Goal: Find specific fact: Find contact information

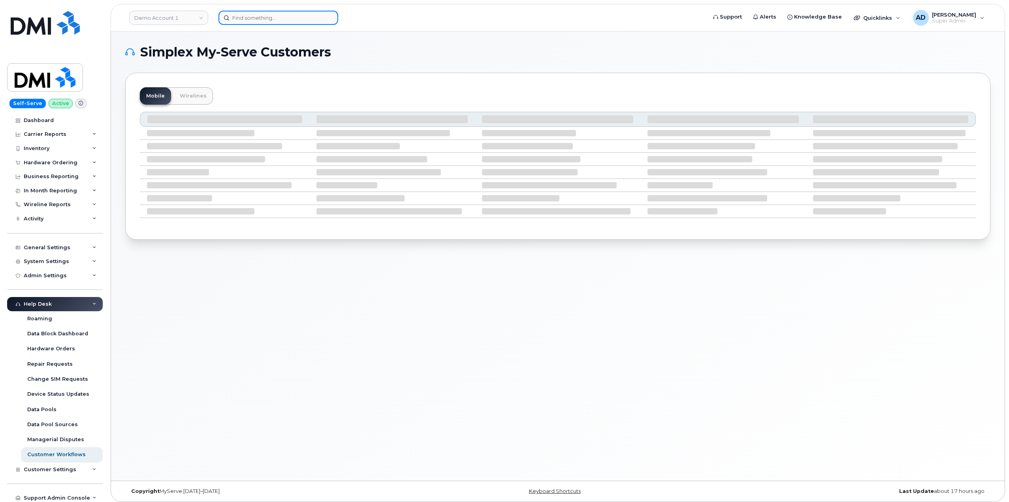
click at [245, 17] on input at bounding box center [279, 18] width 120 height 14
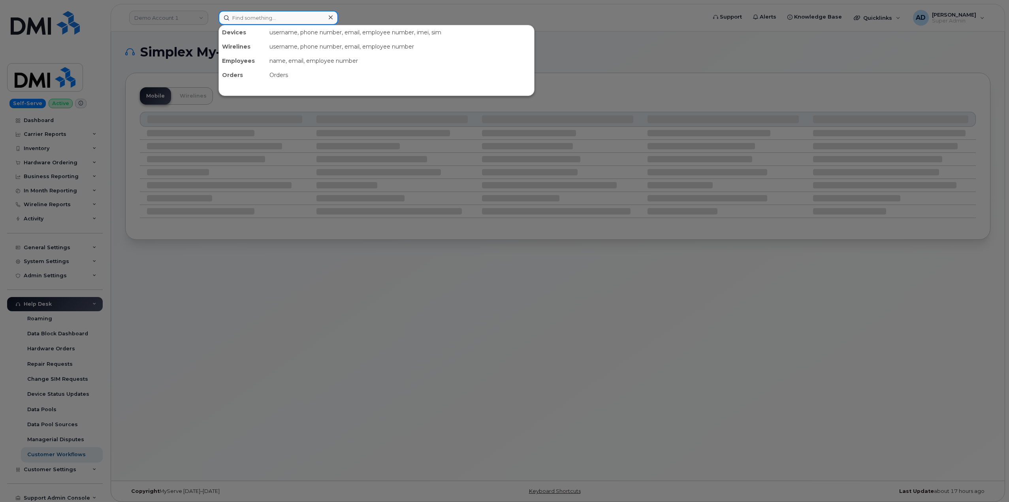
paste input "[PHONE_NUMBER]"
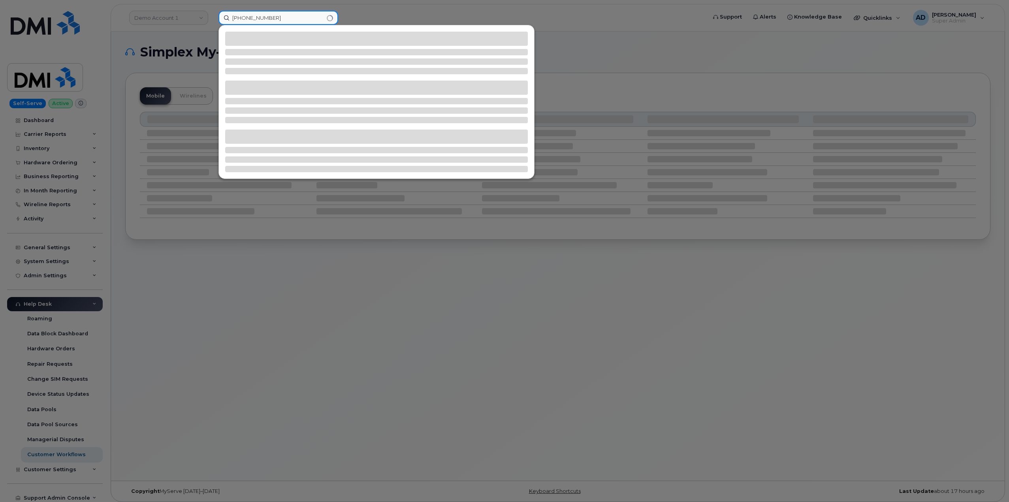
type input "[PHONE_NUMBER]"
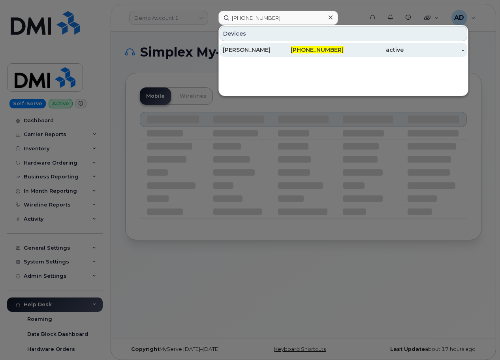
click at [288, 49] on div "902-759-7239" at bounding box center [313, 50] width 60 height 8
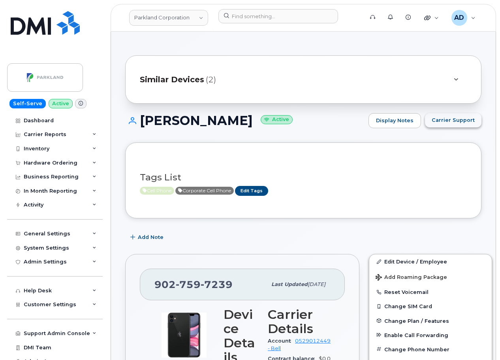
click at [441, 122] on span "Carrier Support" at bounding box center [453, 120] width 43 height 8
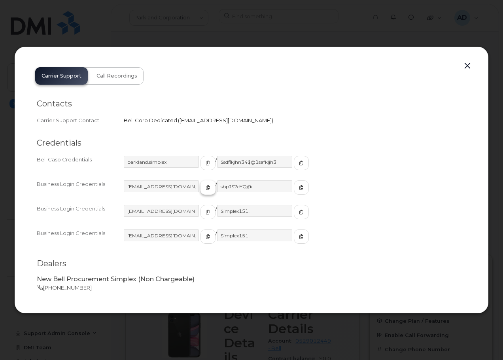
click at [204, 191] on span "button" at bounding box center [207, 187] width 7 height 7
click at [298, 185] on span "button" at bounding box center [301, 187] width 7 height 7
click at [469, 65] on button "button" at bounding box center [467, 65] width 12 height 11
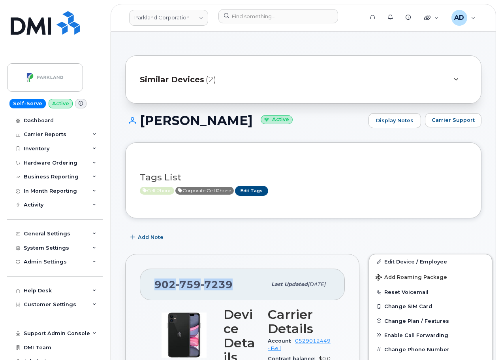
drag, startPoint x: 229, startPoint y: 284, endPoint x: 157, endPoint y: 286, distance: 71.9
click at [157, 286] on span "902 759 7239" at bounding box center [193, 284] width 78 height 12
copy span "902 759 7239"
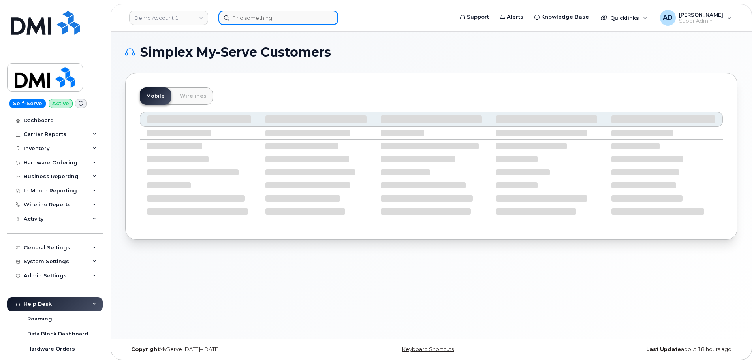
click at [290, 18] on input at bounding box center [279, 18] width 120 height 14
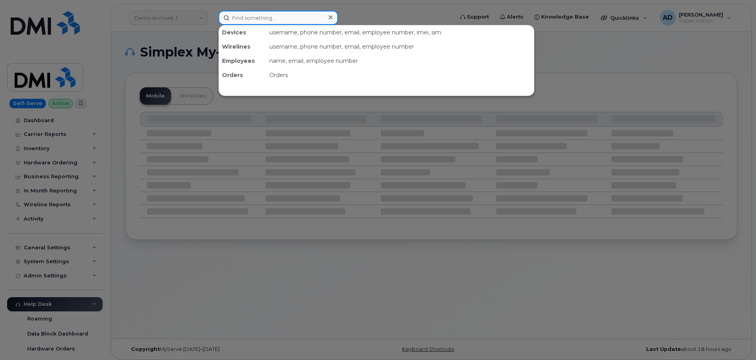
paste input "[PHONE_NUMBER]"
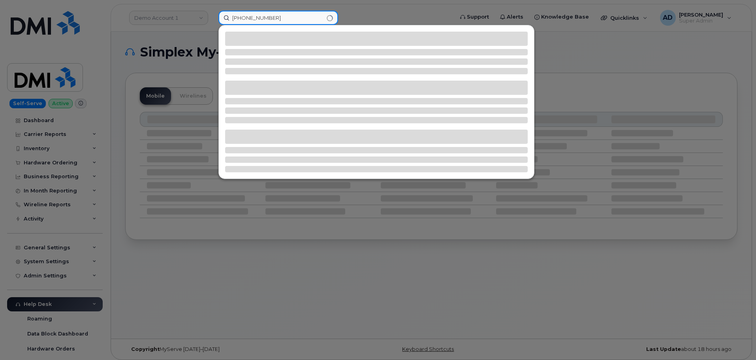
type input "[PHONE_NUMBER]"
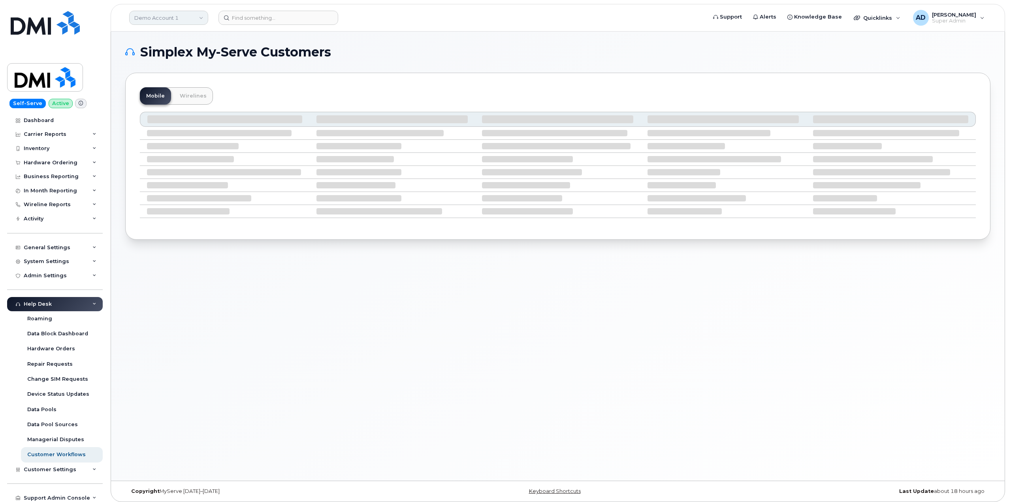
click at [184, 17] on link "Demo Account 1" at bounding box center [168, 18] width 79 height 14
type input "rbc"
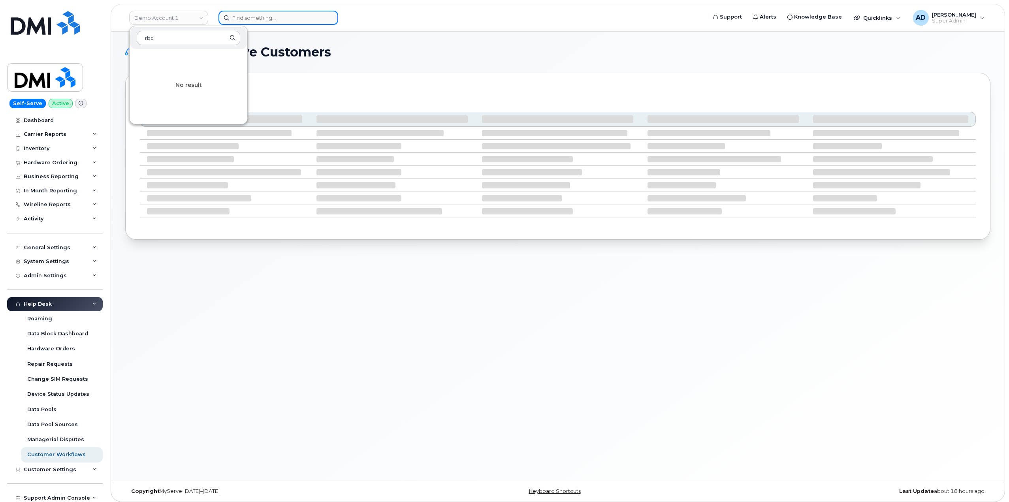
click at [241, 19] on input at bounding box center [279, 18] width 120 height 14
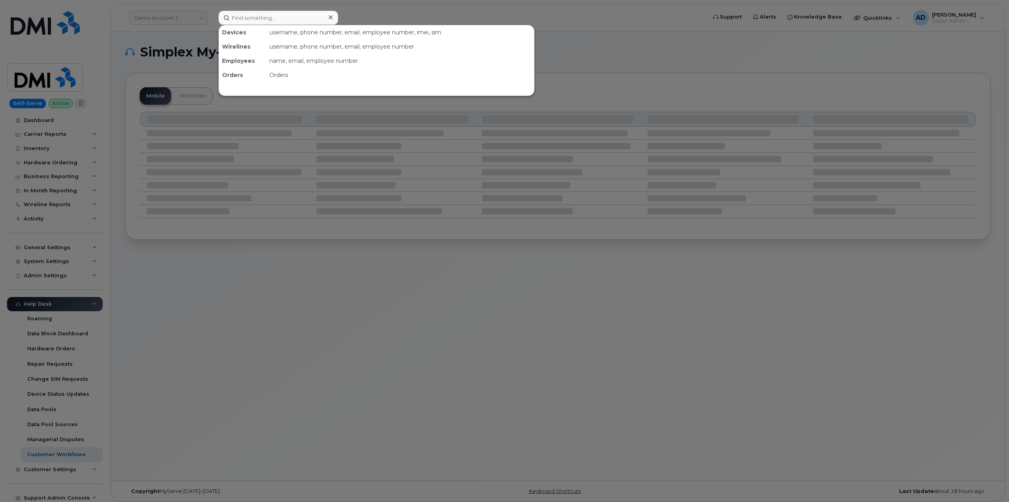
click at [559, 39] on div at bounding box center [504, 251] width 1009 height 502
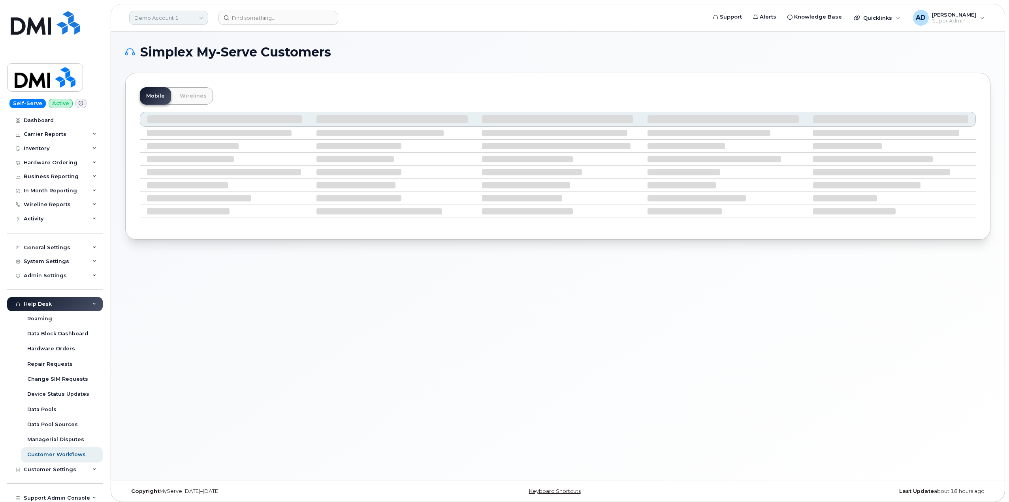
click at [183, 18] on link "Demo Account 1" at bounding box center [168, 18] width 79 height 14
type input "f"
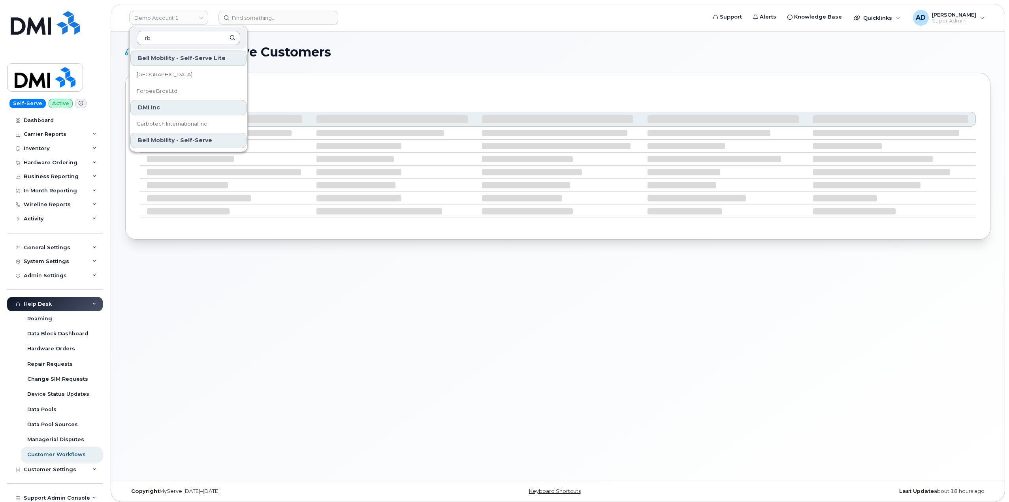
type input "r"
type input "royal"
click at [181, 71] on span "Royal Bank of Canada" at bounding box center [165, 75] width 57 height 8
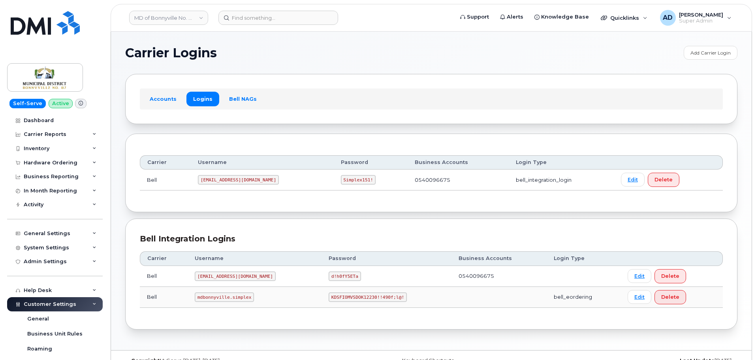
scroll to position [79, 0]
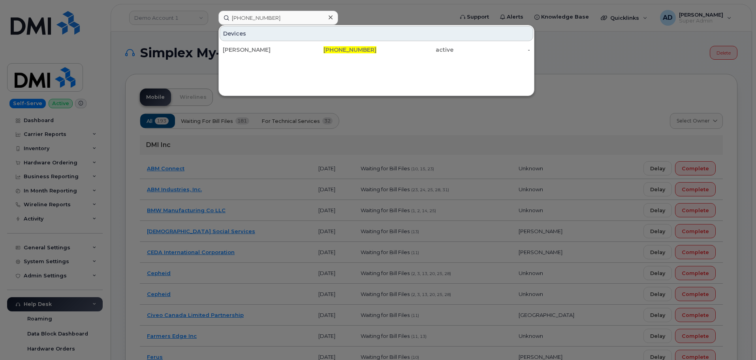
click at [391, 15] on div at bounding box center [378, 180] width 756 height 360
